Goal: Navigation & Orientation: Understand site structure

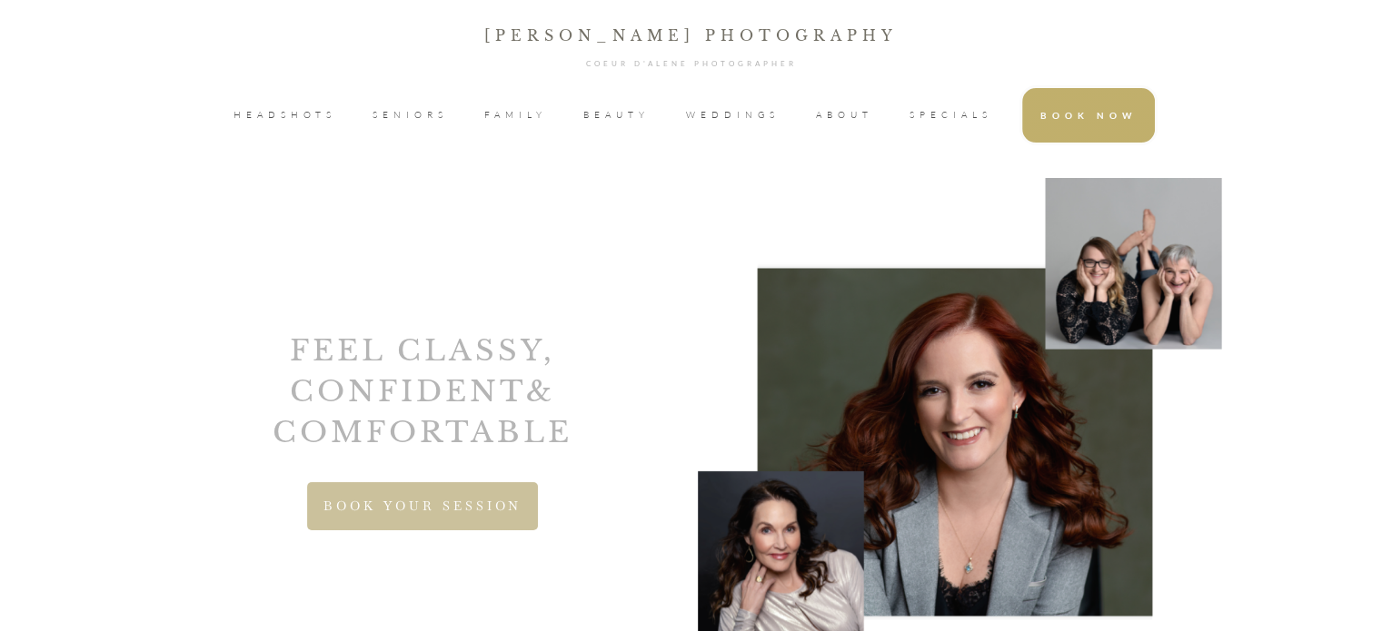
click at [751, 115] on span "WEDDINGS" at bounding box center [733, 115] width 94 height 27
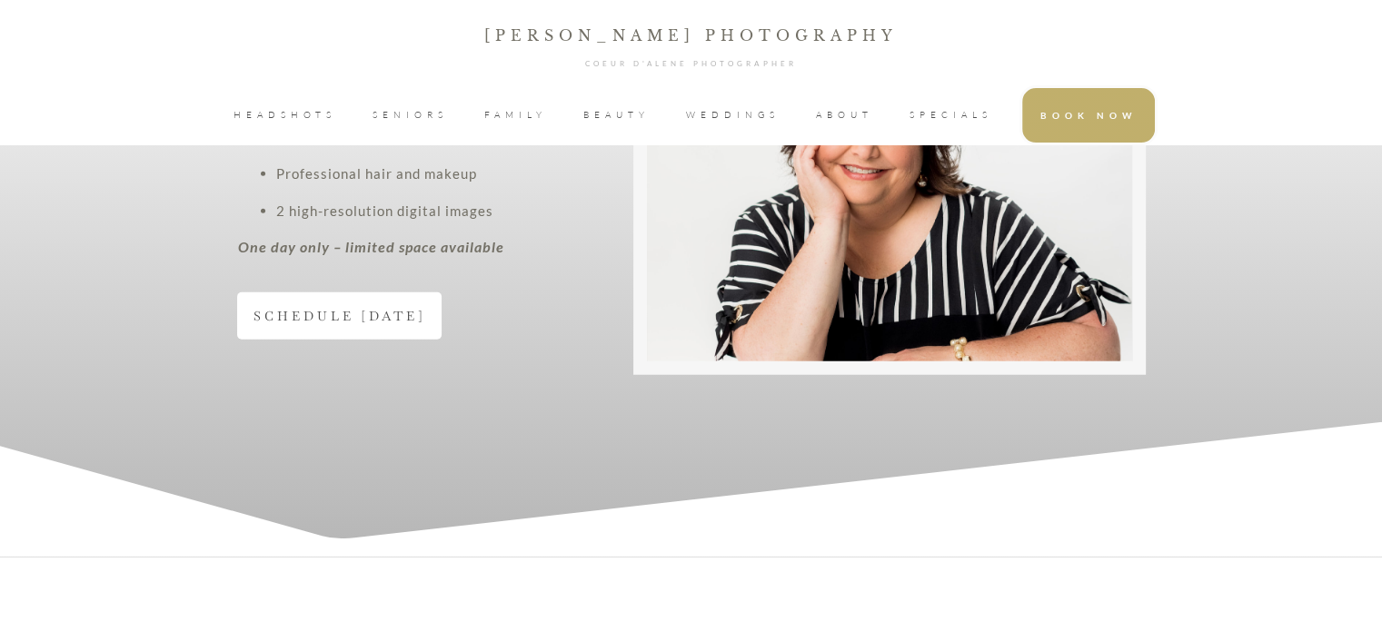
scroll to position [4348, 0]
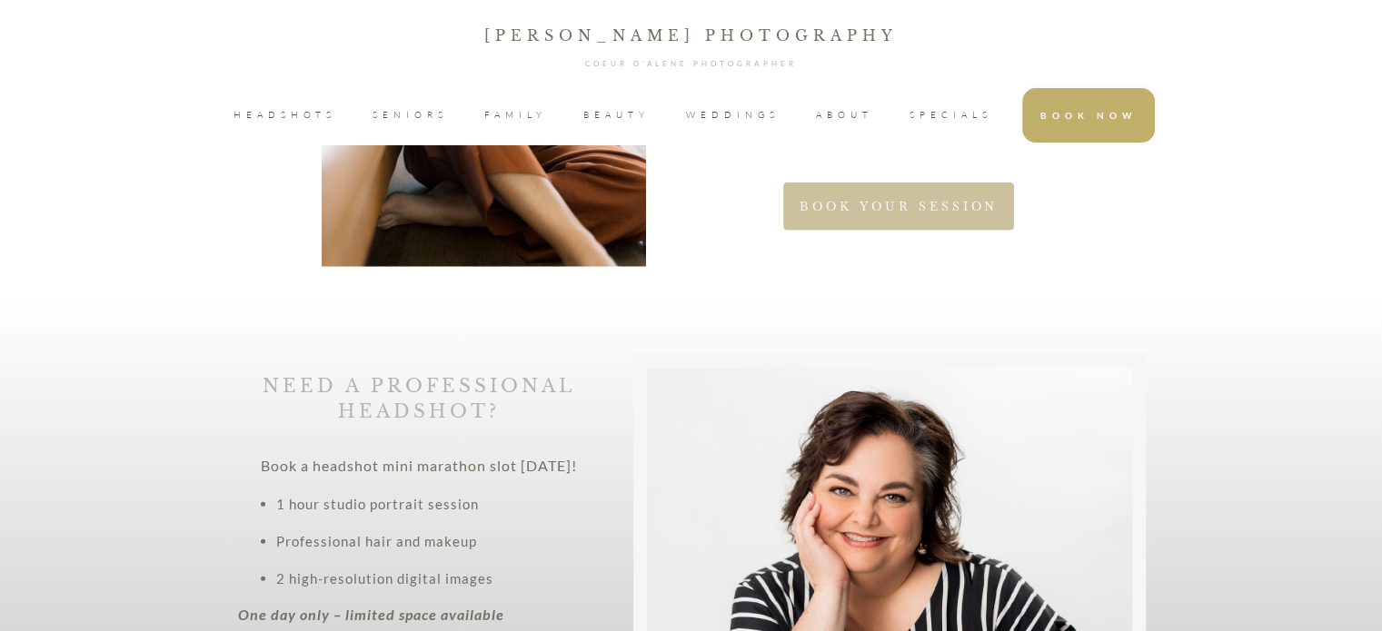
click at [589, 112] on span "BEAUTY" at bounding box center [616, 115] width 66 height 27
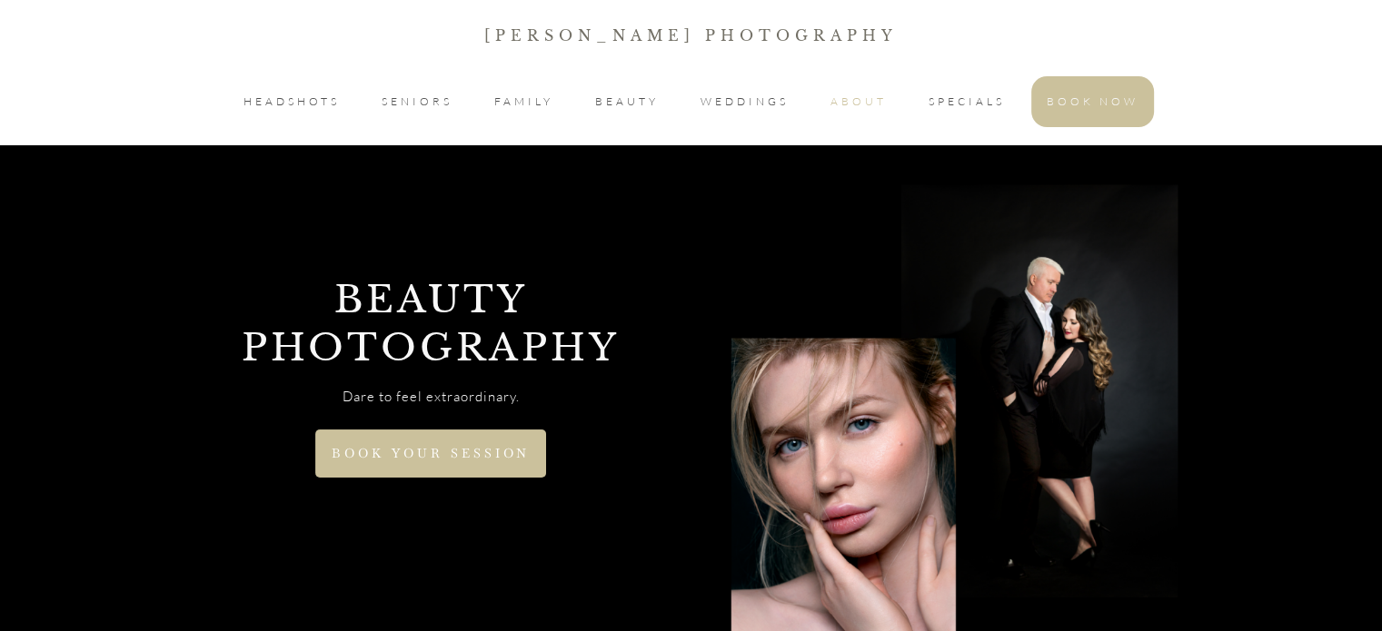
click at [836, 102] on span "ABOUT" at bounding box center [858, 102] width 56 height 22
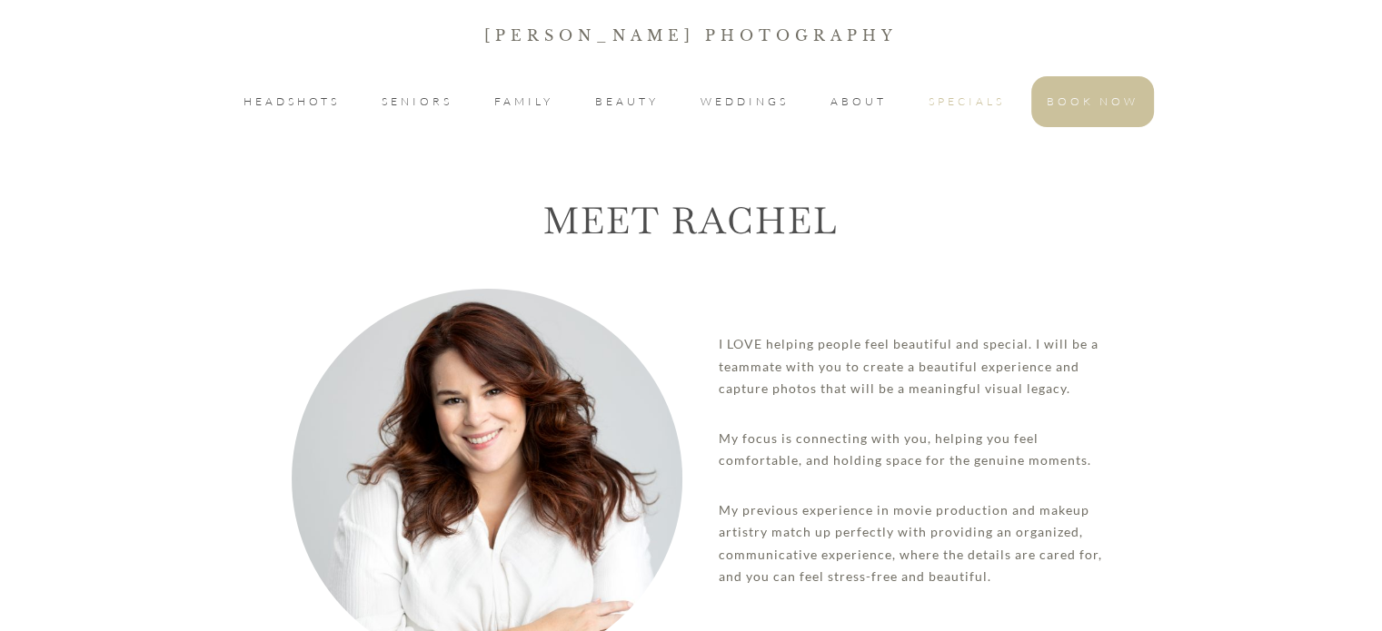
click at [974, 88] on li "SPECIALS" at bounding box center [966, 101] width 107 height 51
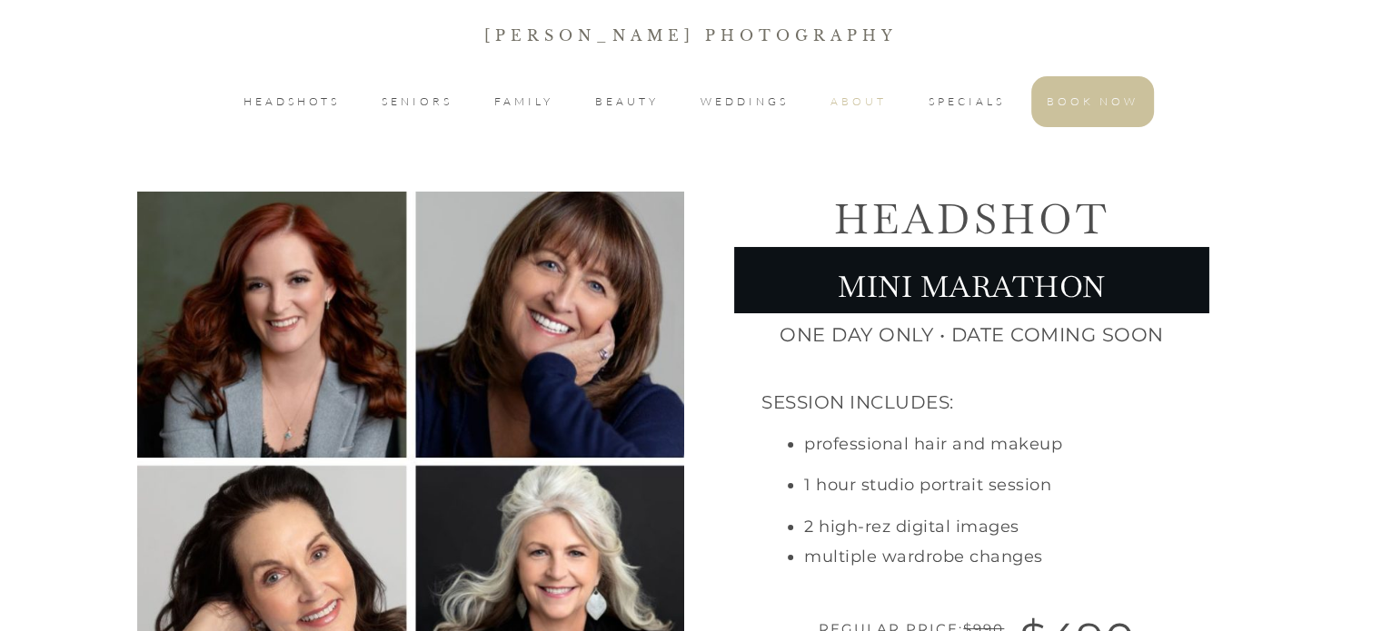
click at [868, 104] on span "ABOUT" at bounding box center [858, 102] width 56 height 22
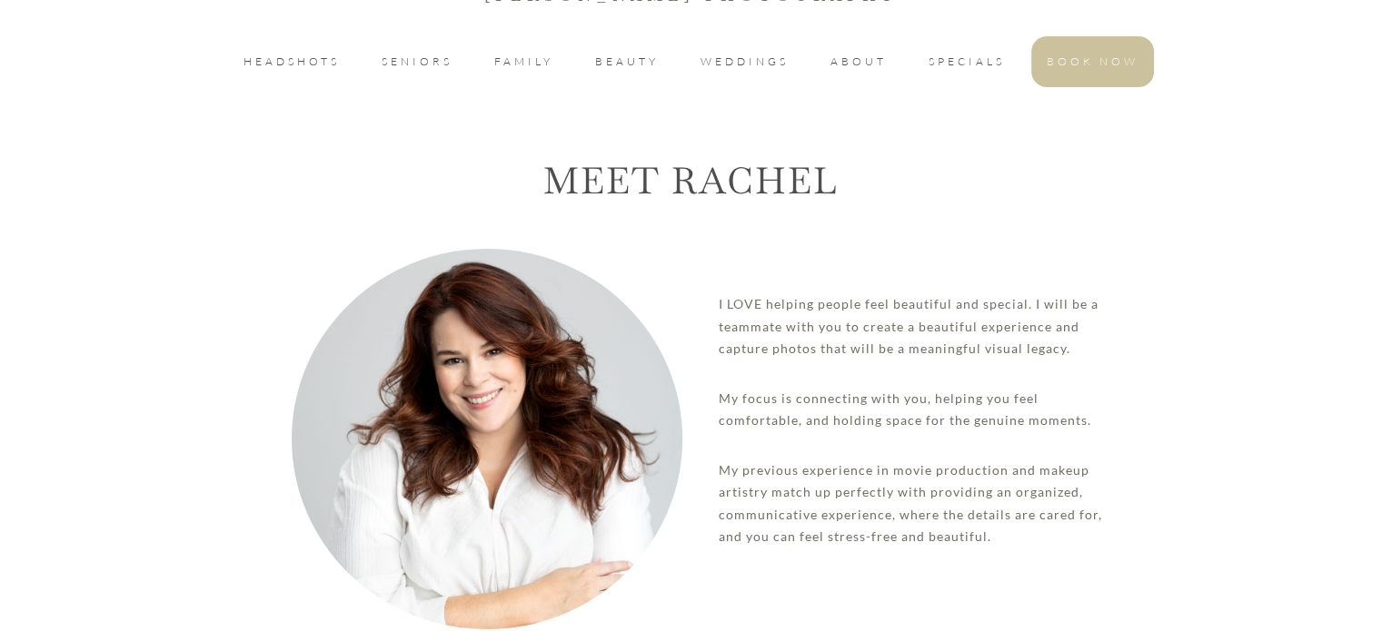
scroll to position [40, 0]
click at [945, 69] on span "SPECIALS" at bounding box center [966, 62] width 76 height 22
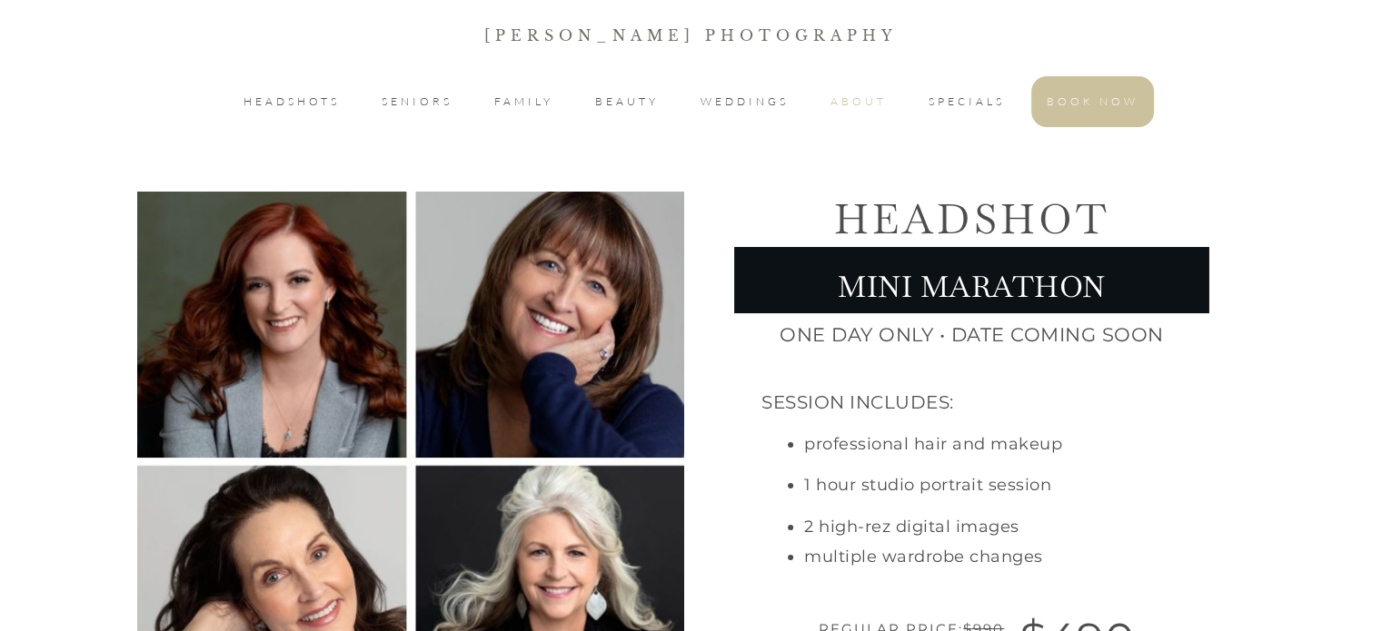
click at [849, 97] on span "ABOUT" at bounding box center [858, 102] width 56 height 22
